Goal: Understand process/instructions: Learn about a topic

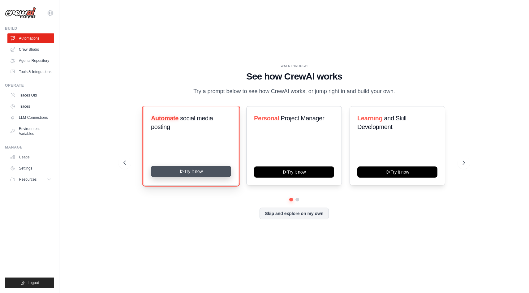
click at [189, 173] on button "Try it now" at bounding box center [191, 171] width 80 height 11
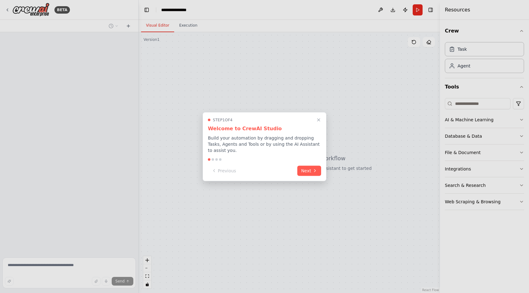
click at [326, 166] on div "Step 1 of 4 Welcome to CrewAI Studio Build your automation by dragging and drop…" at bounding box center [264, 146] width 124 height 69
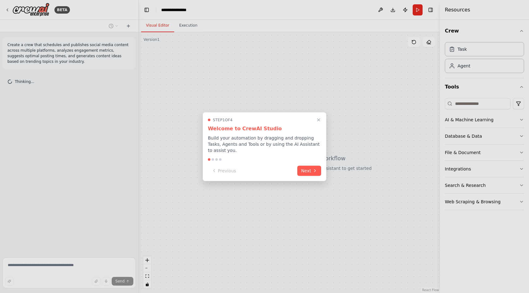
click at [313, 164] on div "Step 1 of 4 Welcome to CrewAI Studio Build your automation by dragging and drop…" at bounding box center [264, 146] width 124 height 69
click at [313, 166] on button "Next" at bounding box center [309, 170] width 24 height 10
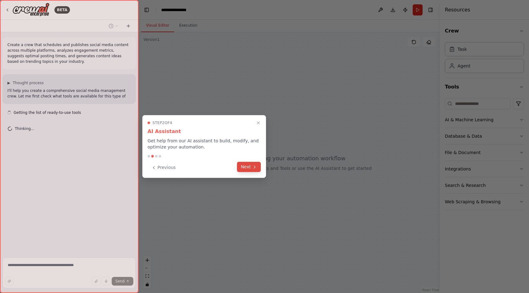
click at [244, 165] on button "Next" at bounding box center [249, 167] width 24 height 10
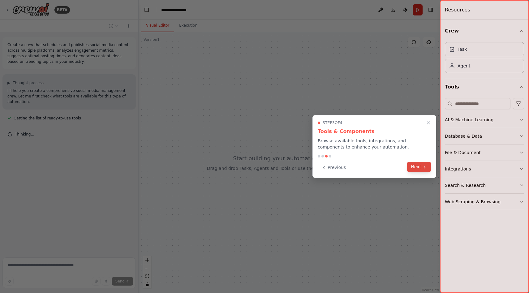
click at [420, 164] on button "Next" at bounding box center [419, 167] width 24 height 10
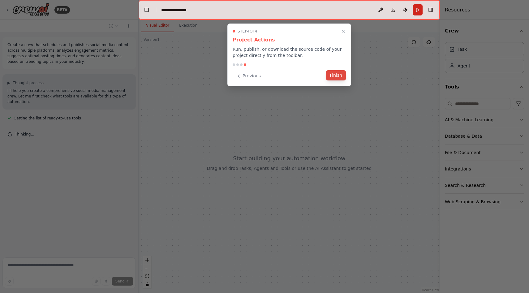
click at [339, 76] on button "Finish" at bounding box center [336, 75] width 20 height 10
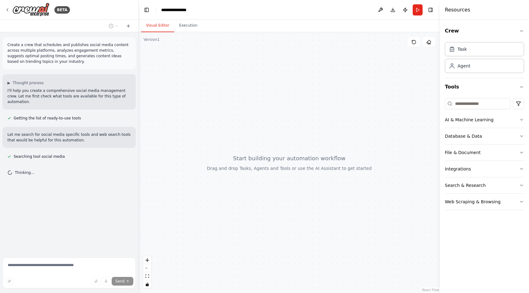
drag, startPoint x: 221, startPoint y: 119, endPoint x: 237, endPoint y: 112, distance: 17.0
click at [238, 112] on div at bounding box center [288, 162] width 301 height 261
drag, startPoint x: 237, startPoint y: 112, endPoint x: 232, endPoint y: 116, distance: 6.4
click at [237, 116] on div at bounding box center [288, 162] width 301 height 261
